Goal: Task Accomplishment & Management: Manage account settings

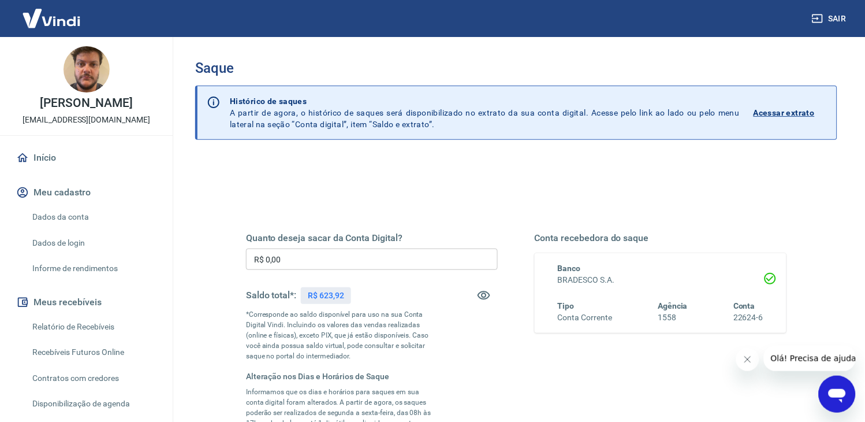
click at [330, 261] on input "R$ 0,00" at bounding box center [372, 258] width 252 height 21
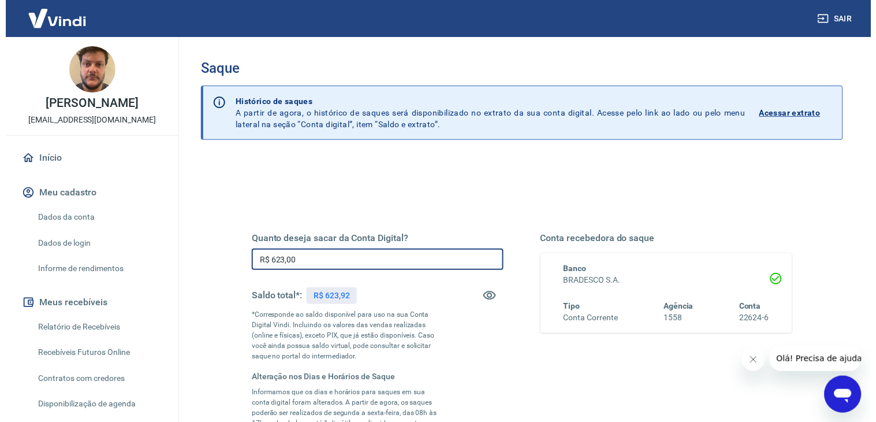
scroll to position [257, 0]
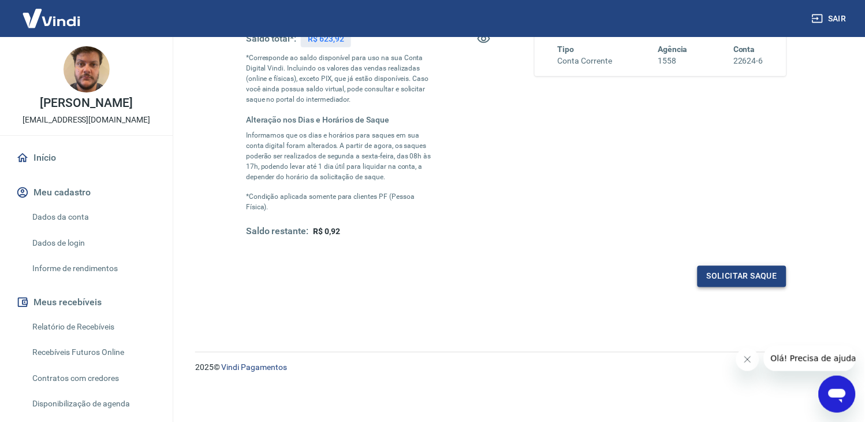
type input "R$ 623,00"
click at [741, 275] on button "Solicitar saque" at bounding box center [742, 276] width 89 height 21
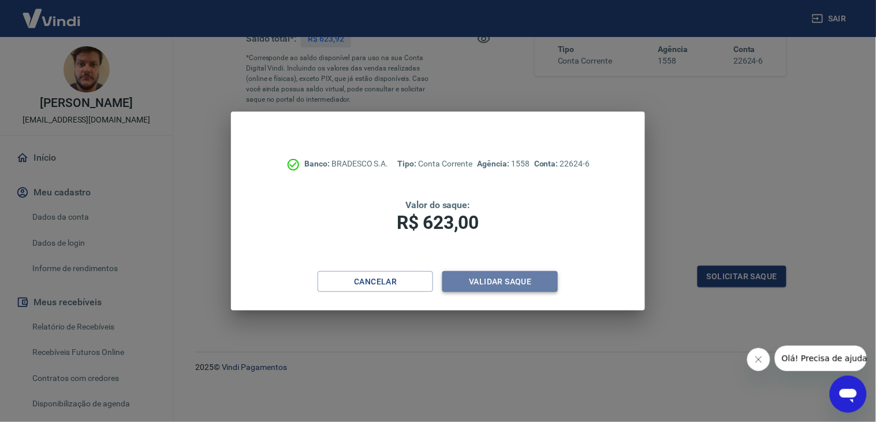
click at [518, 276] on button "Validar saque" at bounding box center [501, 281] width 116 height 21
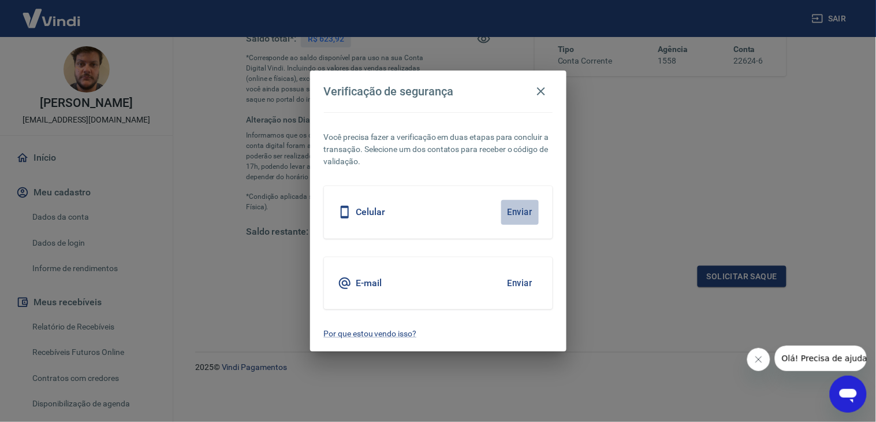
click at [523, 212] on button "Enviar" at bounding box center [520, 212] width 38 height 24
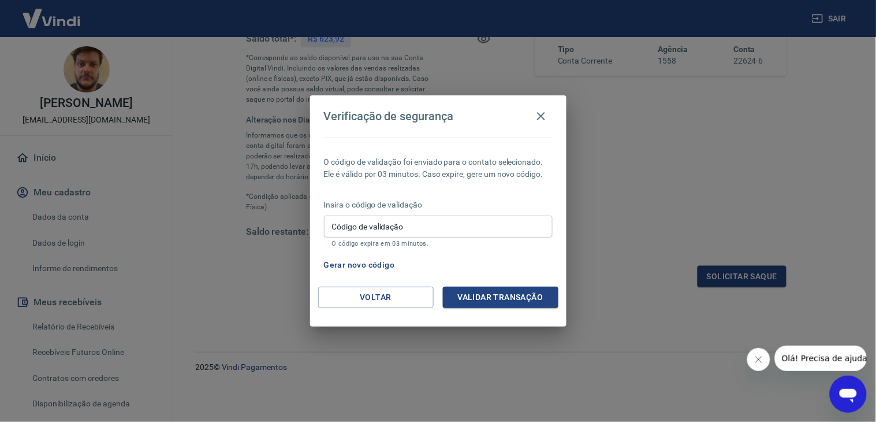
click at [510, 228] on input "Código de validação" at bounding box center [438, 225] width 229 height 21
type input "2"
type input "705381"
click at [483, 293] on button "Validar transação" at bounding box center [501, 297] width 116 height 21
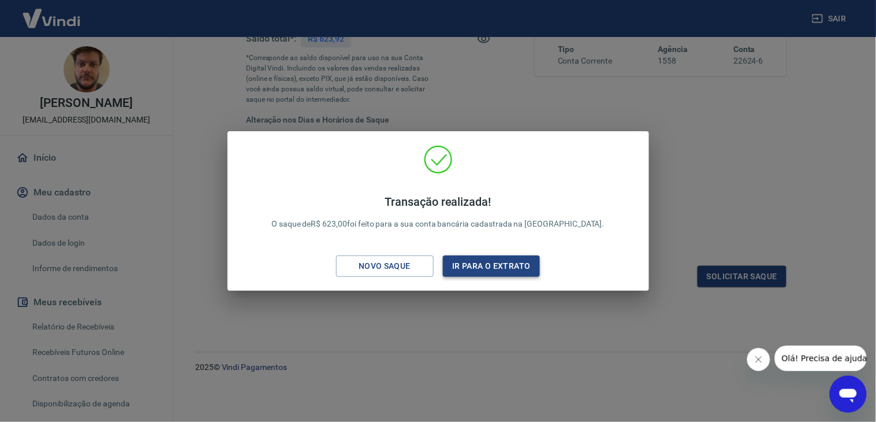
click at [475, 267] on button "Ir para o extrato" at bounding box center [492, 265] width 98 height 21
